Goal: Information Seeking & Learning: Find specific fact

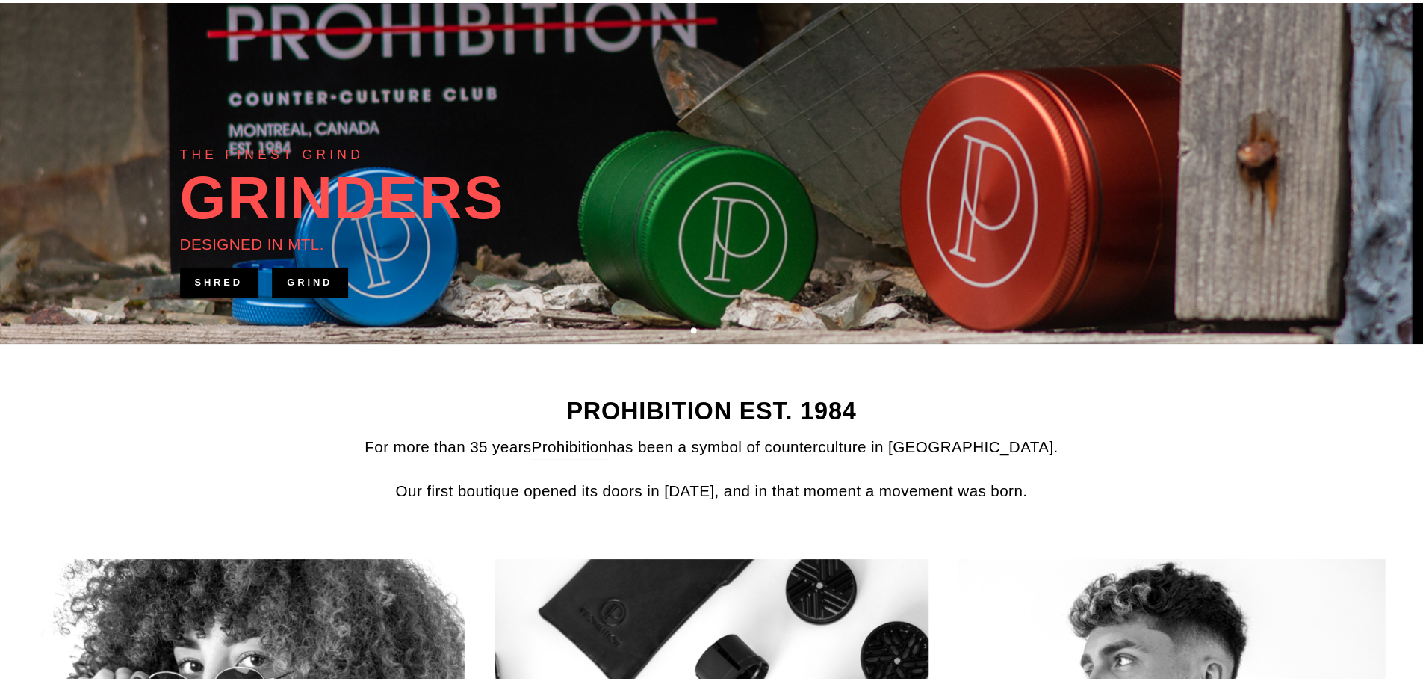
scroll to position [398, 0]
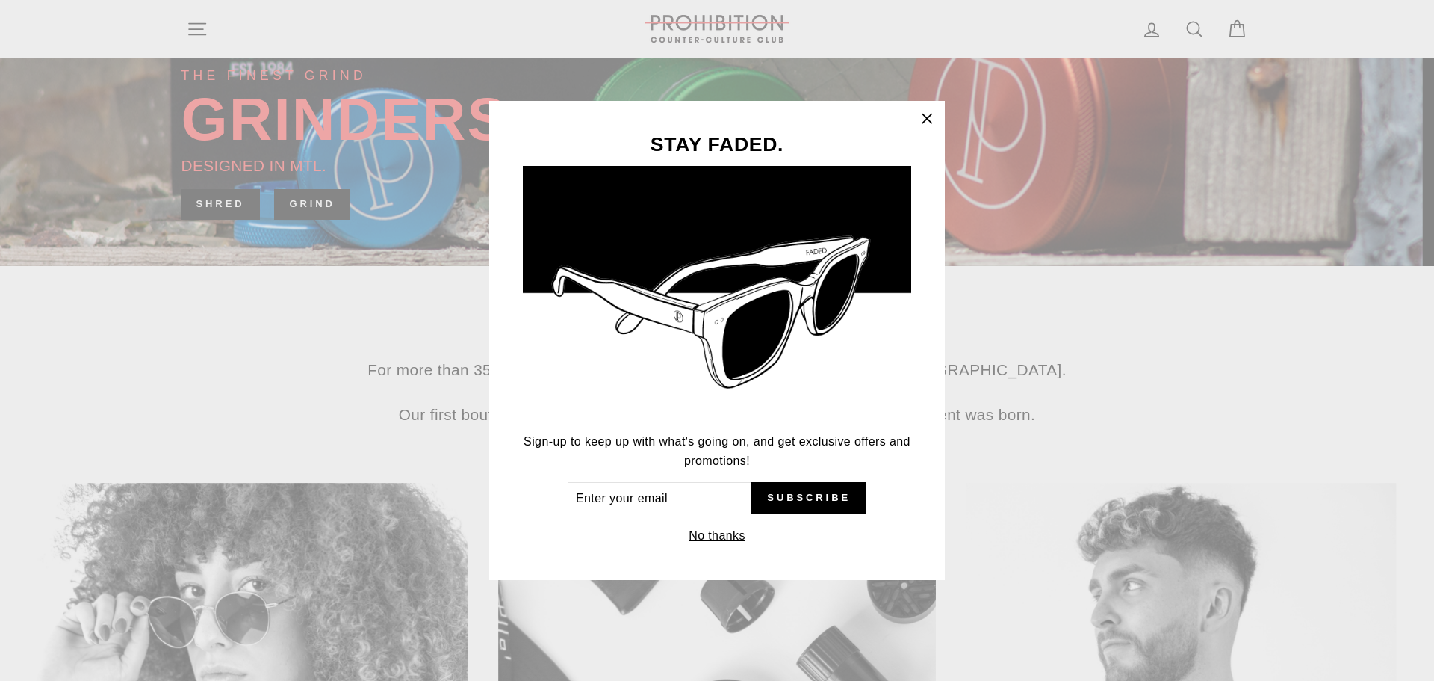
click at [923, 118] on icon "button" at bounding box center [927, 118] width 21 height 21
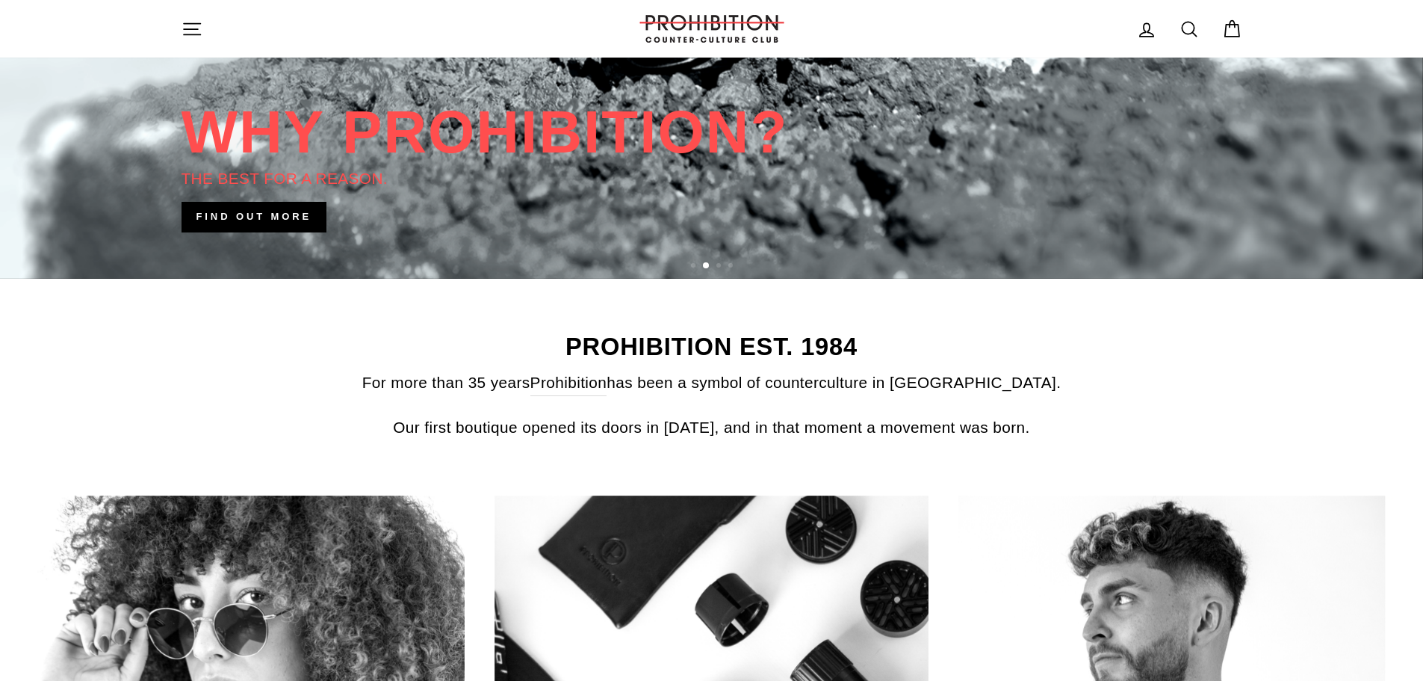
scroll to position [0, 0]
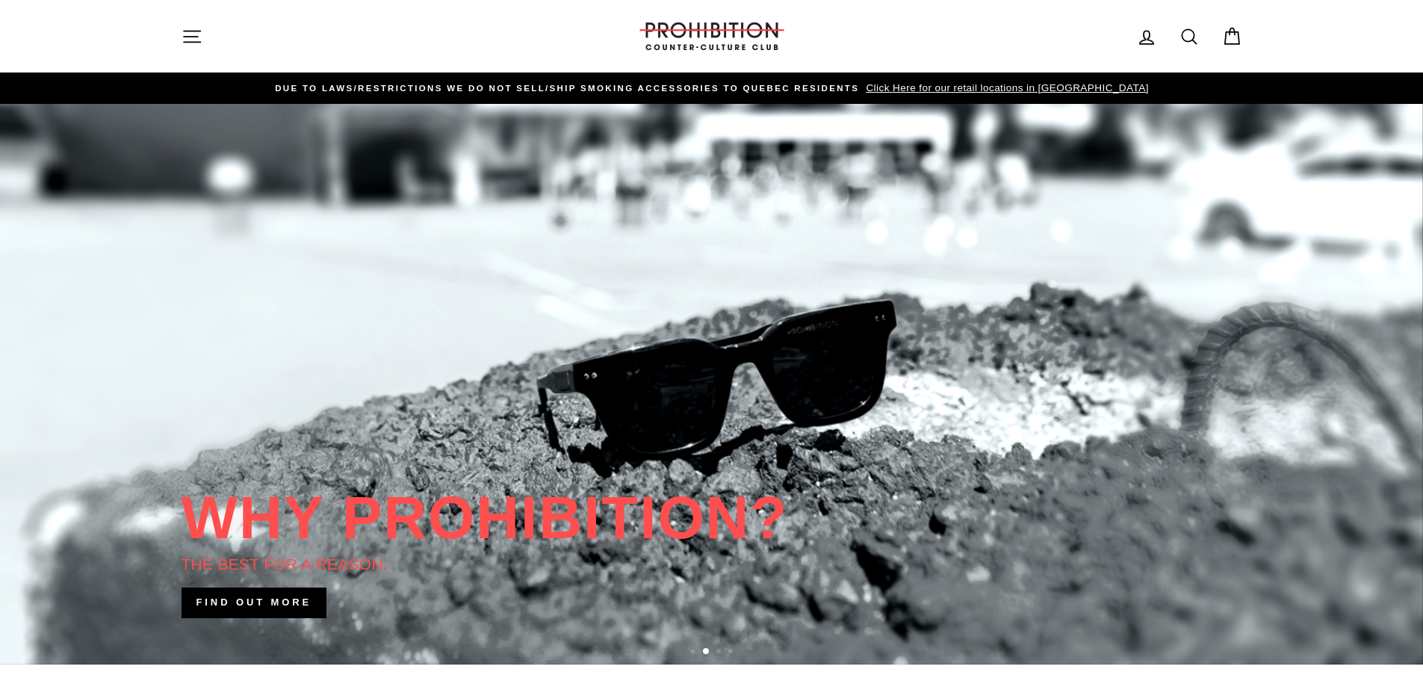
click at [195, 37] on icon "button" at bounding box center [192, 36] width 16 height 11
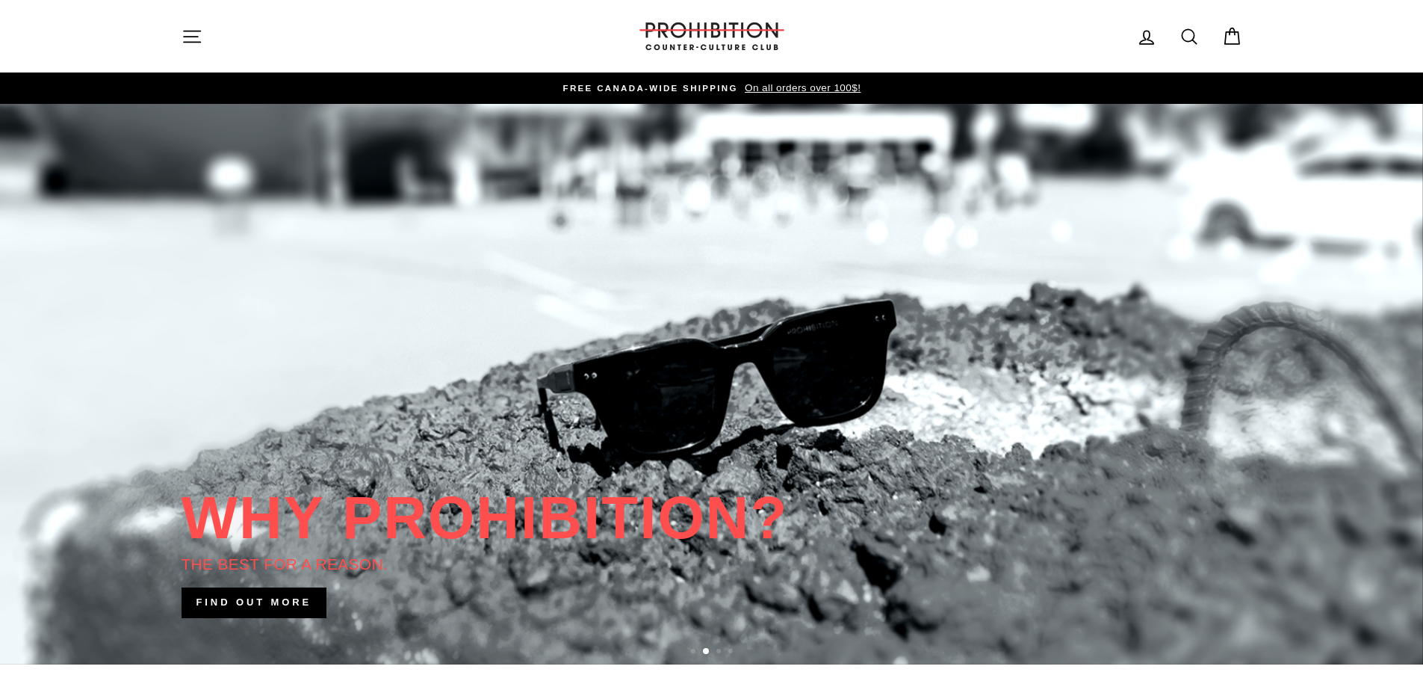
click at [1189, 33] on icon at bounding box center [1189, 36] width 21 height 21
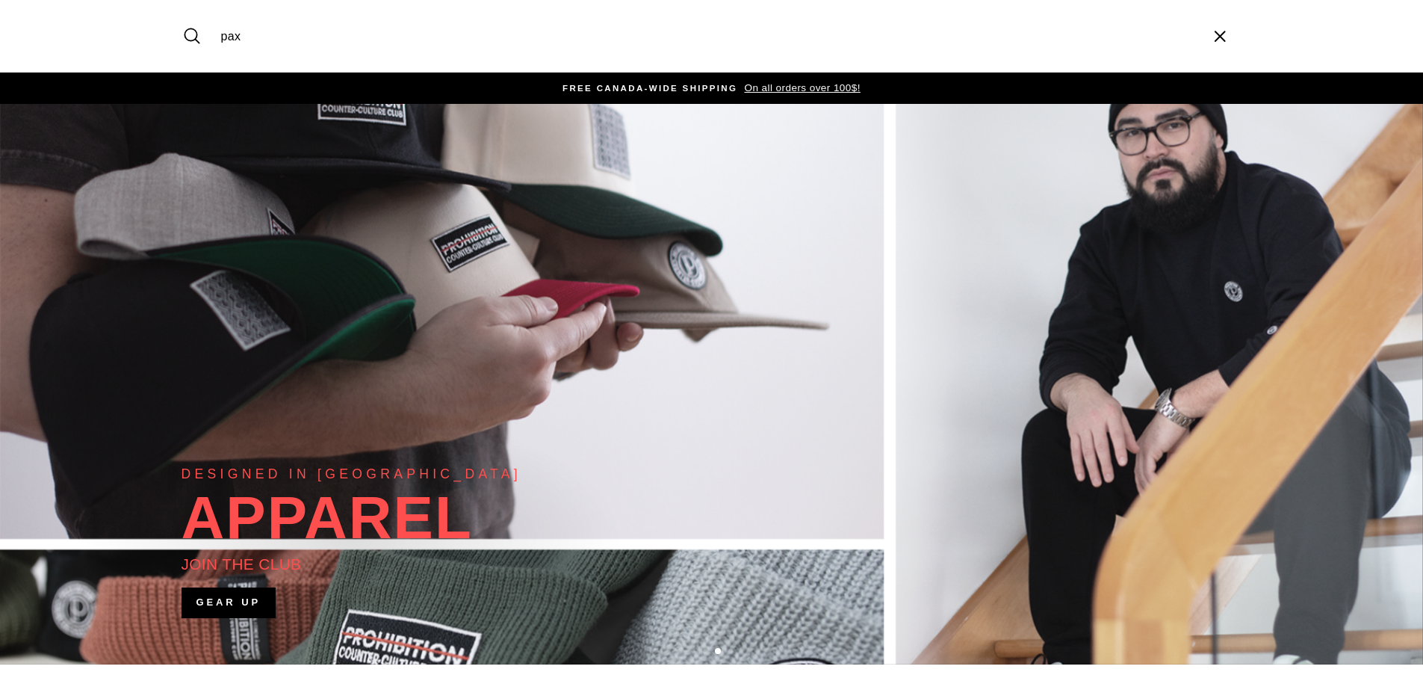
type input "pax"
click at [182, 11] on button "Search" at bounding box center [198, 36] width 32 height 50
